Goal: Task Accomplishment & Management: Use online tool/utility

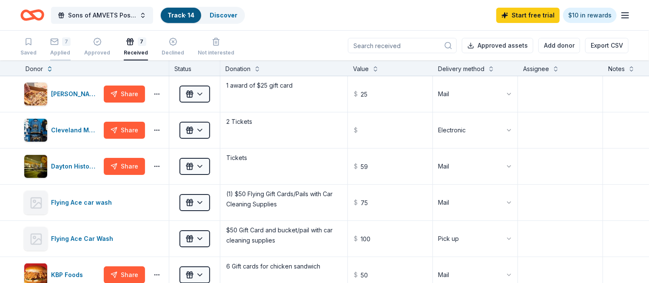
click at [60, 49] on div "Applied" at bounding box center [60, 52] width 20 height 7
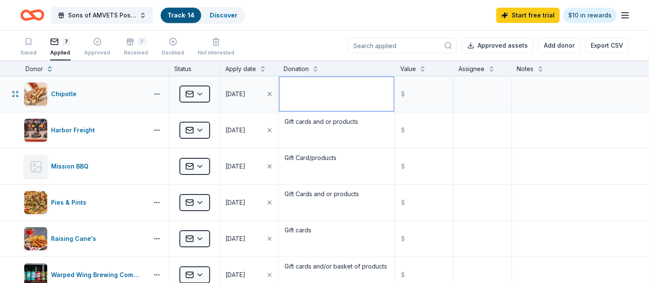
click at [289, 86] on textarea at bounding box center [336, 94] width 114 height 34
type textarea "5"
type textarea "Two entree cards, one chips & Queso Card - Value $25"
click at [204, 95] on html "Sons of AMVETS Post 99 Car show 2025 Track · 14 Discover Start free trial $10 i…" at bounding box center [324, 141] width 649 height 283
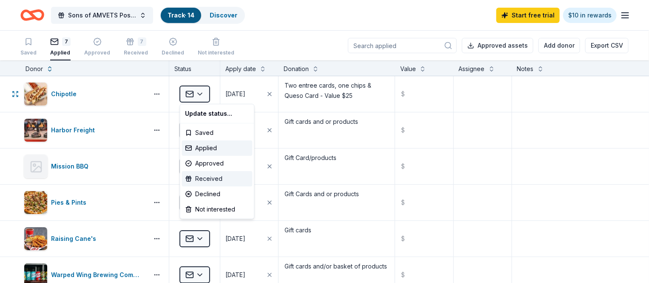
click at [194, 179] on div "Received" at bounding box center [217, 178] width 71 height 15
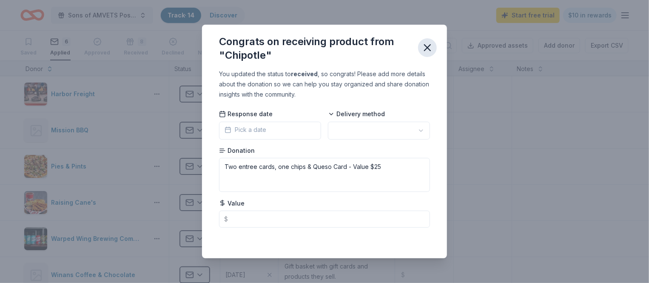
click at [432, 46] on icon "button" at bounding box center [428, 48] width 12 height 12
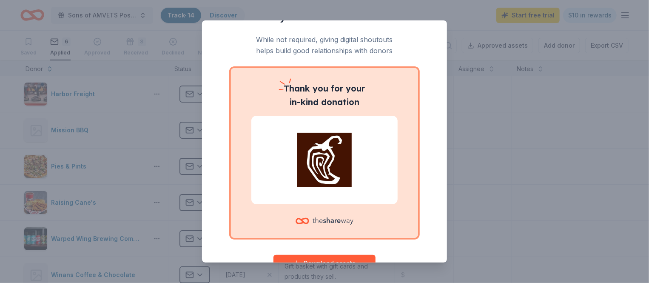
scroll to position [48, 0]
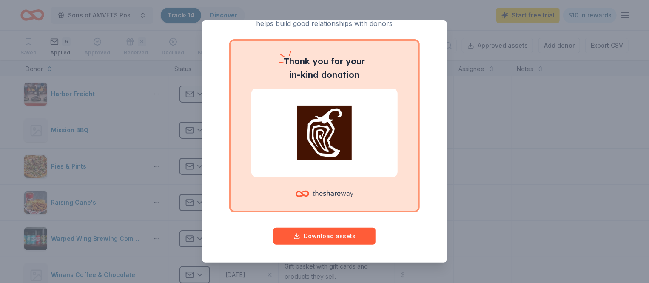
click at [504, 96] on div "Give your donor a shoutout! While not required, giving digital shoutouts helps …" at bounding box center [324, 141] width 649 height 283
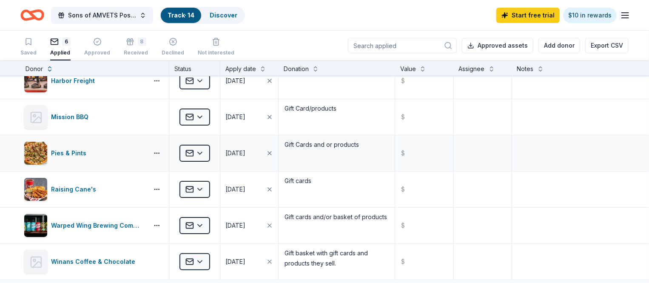
scroll to position [0, 0]
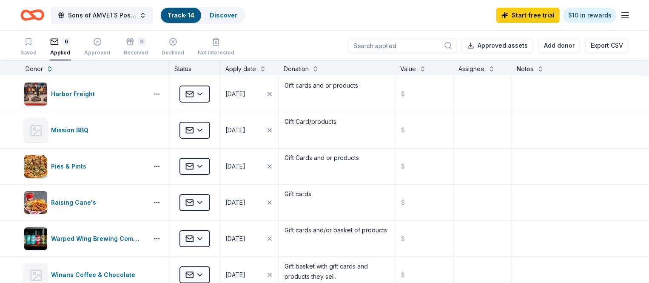
click at [60, 47] on div "6 Applied" at bounding box center [60, 46] width 20 height 19
click at [60, 46] on div "6 Applied" at bounding box center [60, 46] width 20 height 19
click at [138, 41] on div "8" at bounding box center [142, 37] width 9 height 9
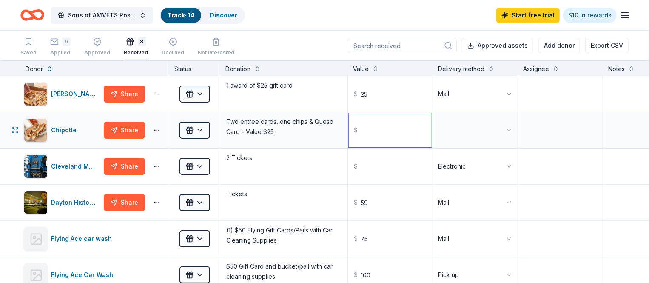
click at [367, 128] on input "text" at bounding box center [390, 130] width 83 height 34
type input "25.00"
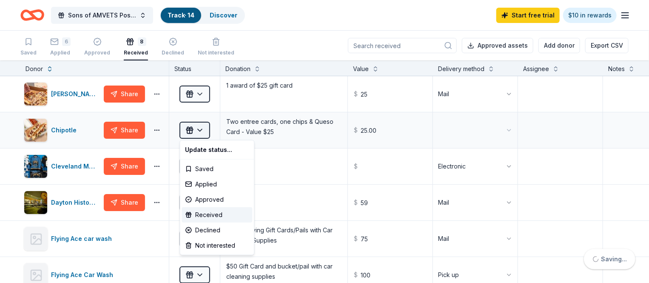
click at [202, 130] on html "Sons of AMVETS Post 99 Car show 2025 Track · 14 Discover Start free trial $10 i…" at bounding box center [324, 141] width 649 height 283
click at [197, 199] on div "Approved" at bounding box center [217, 199] width 71 height 15
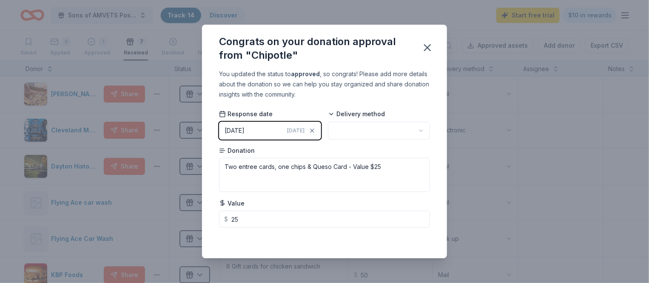
click at [242, 126] on div "[DATE]" at bounding box center [235, 130] width 20 height 10
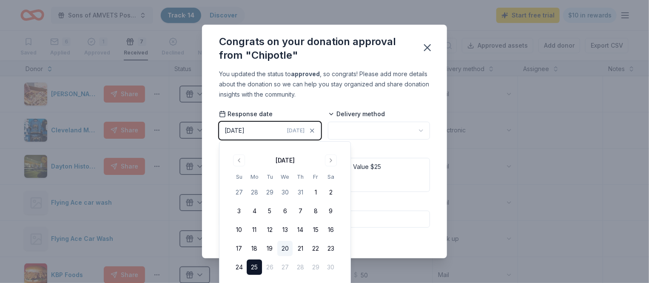
click at [287, 248] on button "20" at bounding box center [284, 248] width 15 height 15
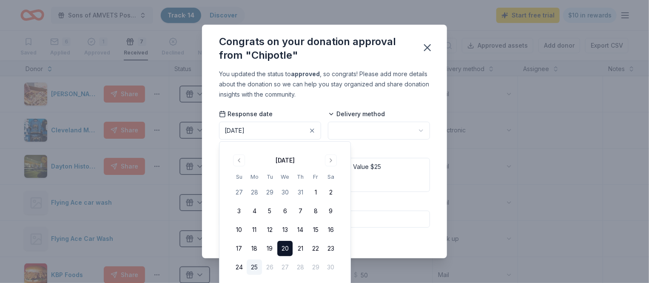
click at [425, 131] on html "Sons of AMVETS Post 99 Car show 2025 Track · 14 Discover Start free trial $10 i…" at bounding box center [324, 141] width 649 height 283
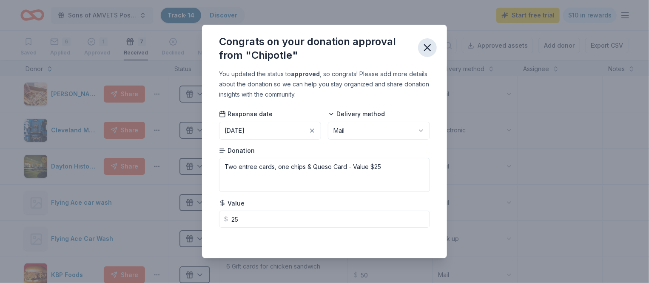
click at [428, 48] on icon "button" at bounding box center [427, 48] width 6 height 6
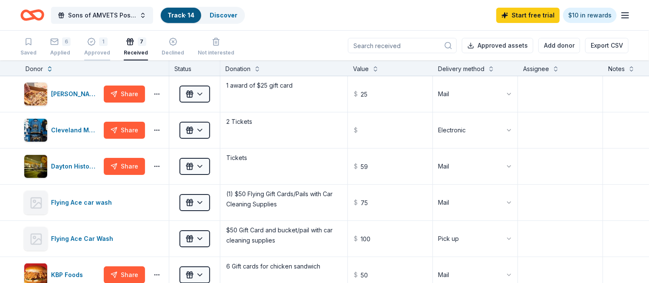
click at [97, 43] on div "1" at bounding box center [97, 41] width 26 height 9
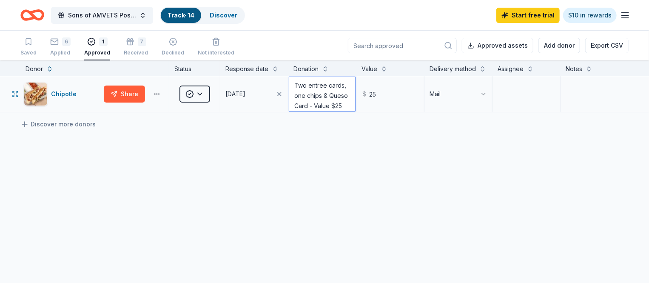
click at [304, 93] on textarea "Two entree cards, one chips & Queso Card - Value $25" at bounding box center [322, 94] width 66 height 34
drag, startPoint x: 294, startPoint y: 85, endPoint x: 334, endPoint y: 104, distance: 43.9
click at [334, 104] on textarea "Two entree cards, one chips & Queso Card - Value $25" at bounding box center [322, 94] width 66 height 34
click at [264, 163] on div "Chipotle Share Approved [DATE] Two entree cards, one chips & Queso Card - Value…" at bounding box center [324, 174] width 649 height 196
